Goal: Find specific page/section: Find specific page/section

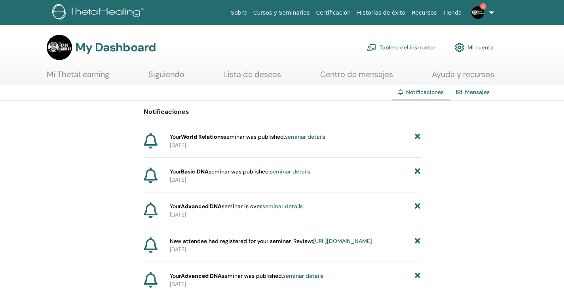
click at [476, 14] on img at bounding box center [477, 12] width 13 height 13
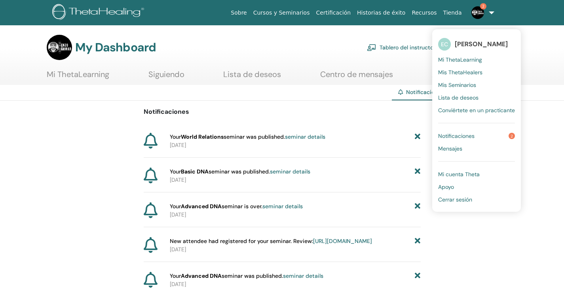
click at [319, 59] on div "My Dashboard Tablero del instructor Mi cuenta" at bounding box center [270, 47] width 447 height 25
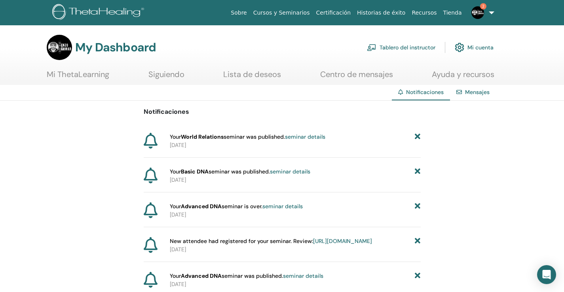
click at [415, 49] on link "Tablero del instructor" at bounding box center [401, 47] width 68 height 17
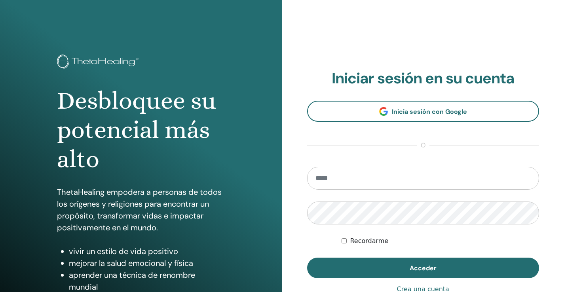
type input "**********"
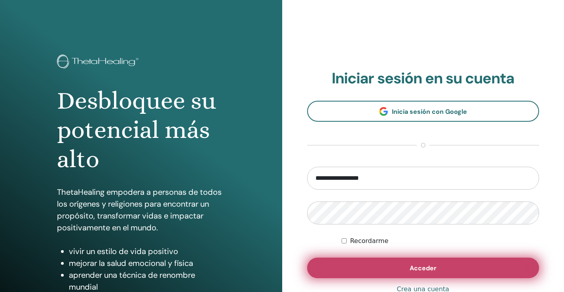
click at [320, 268] on button "Acceder" at bounding box center [423, 268] width 232 height 21
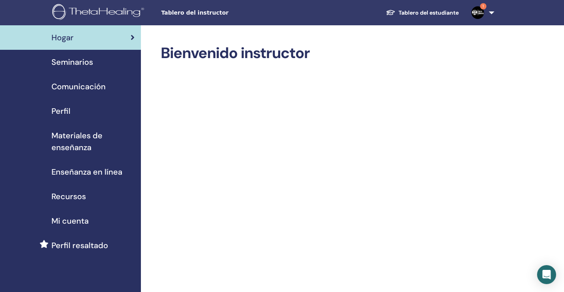
click at [81, 63] on span "Seminarios" at bounding box center [72, 62] width 42 height 12
